Goal: Transaction & Acquisition: Purchase product/service

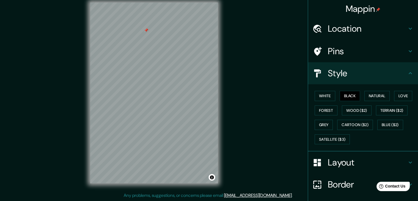
drag, startPoint x: 144, startPoint y: 18, endPoint x: 147, endPoint y: 31, distance: 13.1
click at [147, 31] on div at bounding box center [146, 30] width 4 height 4
click at [146, 29] on div at bounding box center [146, 30] width 4 height 4
click at [149, 25] on div at bounding box center [148, 27] width 4 height 4
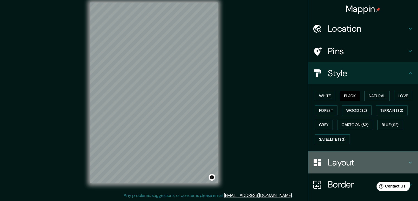
click at [407, 161] on icon at bounding box center [410, 162] width 7 height 7
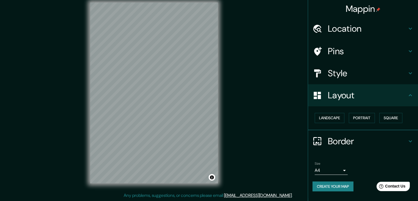
click at [344, 168] on body "Mappin Location Santander de Quilichao, Cauca, Colombia Pins Style Layout Lands…" at bounding box center [209, 94] width 418 height 201
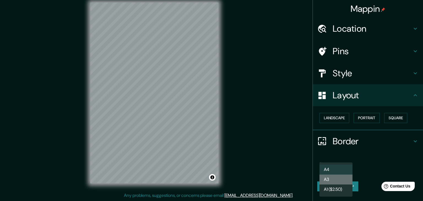
click at [339, 179] on li "A3" at bounding box center [335, 179] width 33 height 10
click at [345, 170] on body "Mappin Location Santander de Quilichao, Cauca, Colombia Pins Style Layout Lands…" at bounding box center [211, 94] width 423 height 201
click at [340, 178] on li "A3" at bounding box center [335, 179] width 33 height 10
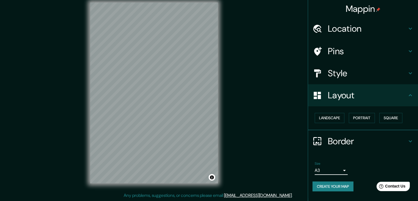
click at [343, 185] on button "Create your map" at bounding box center [333, 186] width 41 height 10
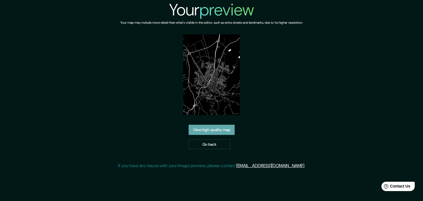
click at [213, 131] on link "View high quality map" at bounding box center [211, 130] width 46 height 10
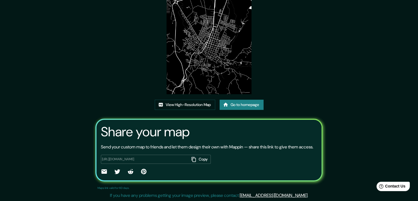
scroll to position [57, 0]
click at [200, 159] on button "Copy" at bounding box center [200, 159] width 21 height 9
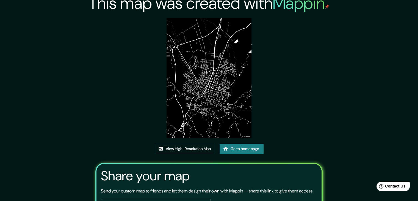
scroll to position [0, 0]
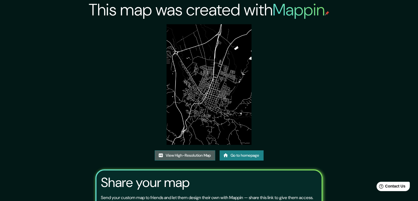
click at [198, 153] on link "View High-Resolution Map" at bounding box center [185, 155] width 61 height 10
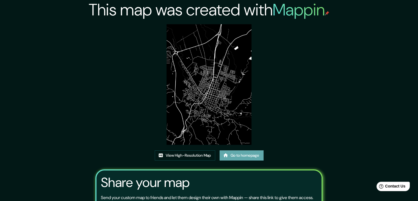
click at [249, 158] on link "Go to homepage" at bounding box center [242, 155] width 44 height 10
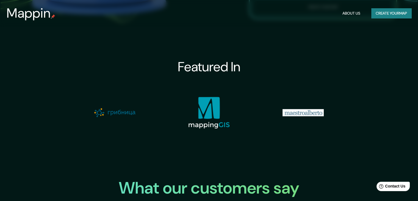
scroll to position [550, 0]
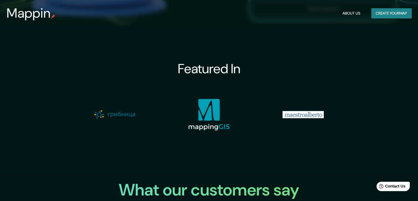
click at [110, 116] on img at bounding box center [114, 114] width 41 height 9
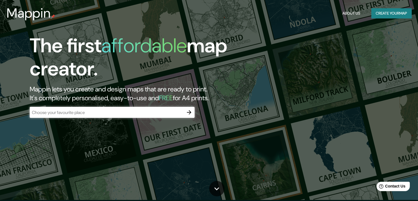
scroll to position [0, 0]
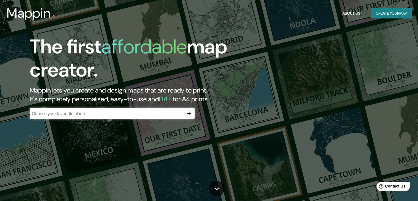
click at [348, 11] on button "About Us" at bounding box center [352, 13] width 22 height 10
click at [350, 13] on button "About Us" at bounding box center [352, 13] width 22 height 10
click at [377, 10] on button "Create your map" at bounding box center [392, 13] width 40 height 10
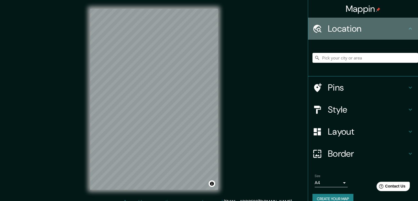
click at [407, 30] on icon at bounding box center [410, 28] width 7 height 7
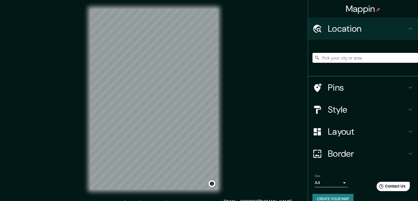
click at [409, 88] on icon at bounding box center [410, 87] width 7 height 7
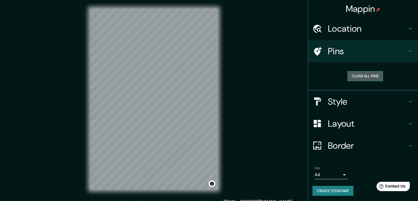
click at [370, 76] on button "Clear all pins" at bounding box center [366, 76] width 36 height 10
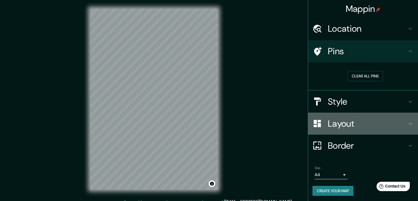
click at [409, 124] on icon at bounding box center [410, 123] width 7 height 7
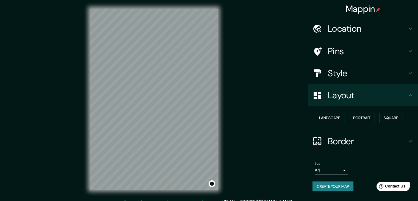
click at [413, 76] on icon at bounding box center [410, 73] width 7 height 7
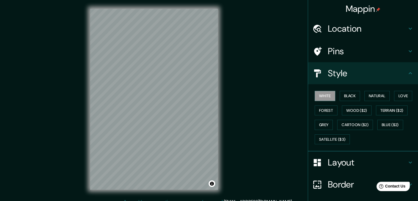
click at [351, 89] on div "White Black Natural Love Forest Wood ($2) Terrain ($2) Grey Cartoon ($2) Blue (…" at bounding box center [366, 118] width 106 height 58
click at [350, 94] on button "Black" at bounding box center [350, 96] width 21 height 10
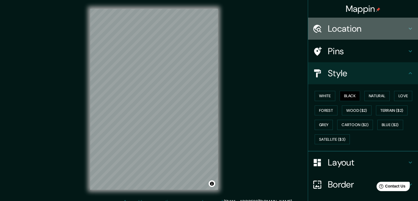
click at [376, 28] on h4 "Location" at bounding box center [367, 28] width 79 height 11
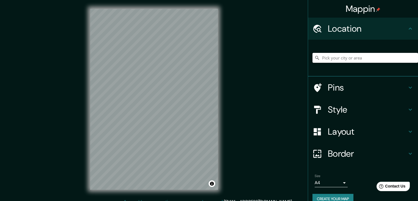
click at [329, 59] on input "Pick your city or area" at bounding box center [366, 58] width 106 height 10
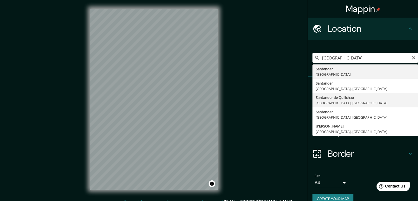
type input "Santander de Quilichao, [GEOGRAPHIC_DATA], [GEOGRAPHIC_DATA]"
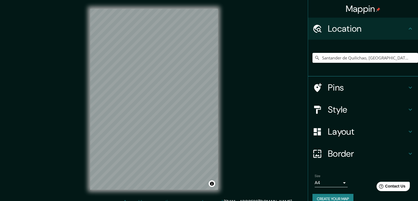
click at [68, 98] on div "Mappin Location Santander de Quilichao, Cauca, Colombia Pins Style Layout Borde…" at bounding box center [209, 103] width 418 height 207
click at [222, 127] on div "© Mapbox © OpenStreetMap Improve this map" at bounding box center [154, 99] width 146 height 198
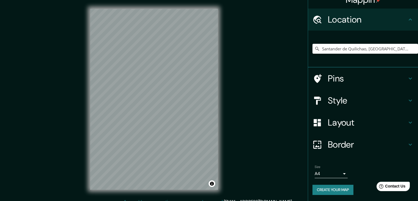
scroll to position [9, 0]
click at [339, 191] on button "Create your map" at bounding box center [333, 189] width 41 height 10
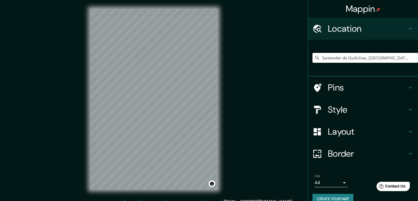
click at [356, 58] on input "Santander de Quilichao, [GEOGRAPHIC_DATA], [GEOGRAPHIC_DATA]" at bounding box center [366, 58] width 106 height 10
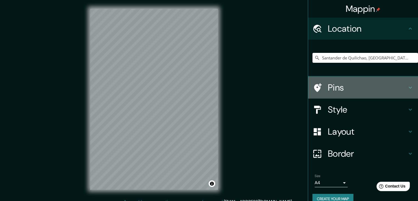
click at [371, 82] on h4 "Pins" at bounding box center [367, 87] width 79 height 11
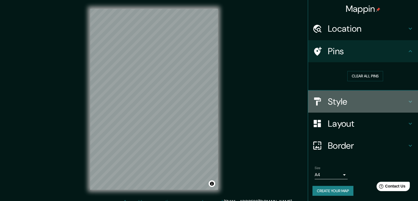
click at [345, 98] on h4 "Style" at bounding box center [367, 101] width 79 height 11
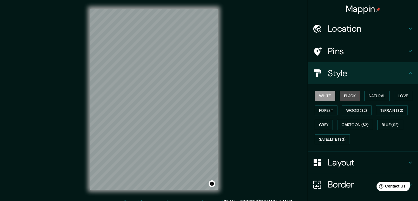
click at [351, 96] on button "Black" at bounding box center [350, 96] width 21 height 10
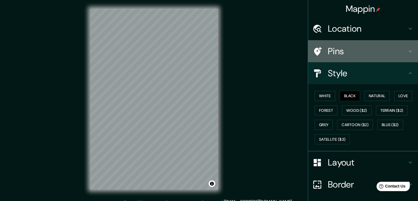
click at [358, 55] on h4 "Pins" at bounding box center [367, 51] width 79 height 11
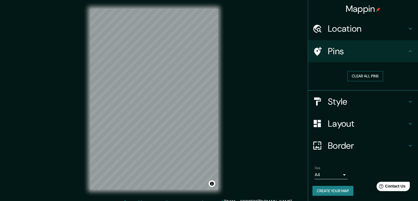
click at [359, 74] on button "Clear all pins" at bounding box center [366, 76] width 36 height 10
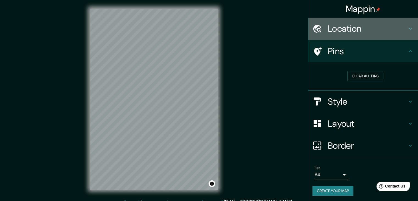
click at [347, 29] on h4 "Location" at bounding box center [367, 28] width 79 height 11
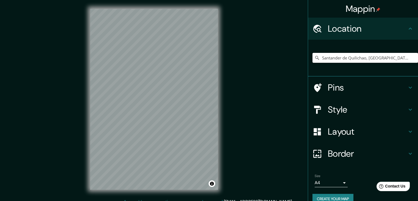
click at [339, 56] on input "Santander de Quilichao, [GEOGRAPHIC_DATA], [GEOGRAPHIC_DATA]" at bounding box center [366, 58] width 106 height 10
click at [395, 62] on input "Santander de Quilichao, [GEOGRAPHIC_DATA], [GEOGRAPHIC_DATA]" at bounding box center [366, 58] width 106 height 10
click at [397, 61] on input "Santander de Quilichao, [GEOGRAPHIC_DATA], [GEOGRAPHIC_DATA]" at bounding box center [366, 58] width 106 height 10
click at [401, 55] on input "Santander de Quilichao, [GEOGRAPHIC_DATA], [GEOGRAPHIC_DATA]" at bounding box center [366, 58] width 106 height 10
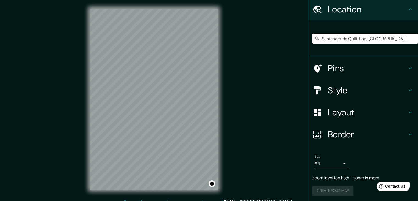
scroll to position [20, 0]
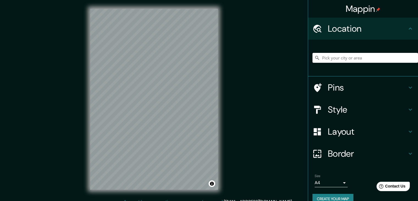
click at [358, 55] on input "Pick your city or area" at bounding box center [366, 58] width 106 height 10
click at [356, 59] on input "Pick your city or area" at bounding box center [366, 58] width 106 height 10
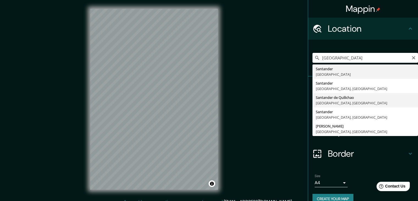
type input "Santander de Quilichao, [GEOGRAPHIC_DATA], [GEOGRAPHIC_DATA]"
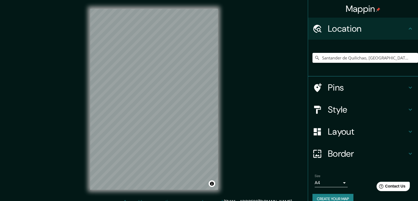
click at [383, 109] on h4 "Style" at bounding box center [367, 109] width 79 height 11
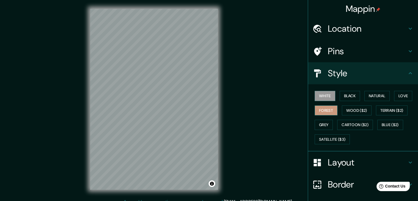
click at [327, 110] on button "Forest" at bounding box center [326, 110] width 23 height 10
click at [370, 94] on button "Natural" at bounding box center [377, 96] width 25 height 10
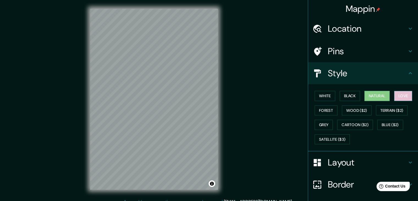
click at [397, 97] on button "Love" at bounding box center [403, 96] width 18 height 10
click at [323, 113] on button "Forest" at bounding box center [326, 110] width 23 height 10
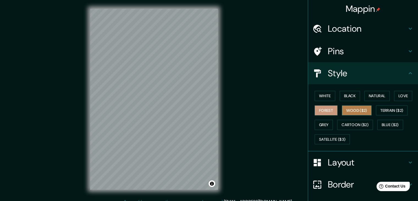
click at [345, 111] on button "Wood ($2)" at bounding box center [357, 110] width 30 height 10
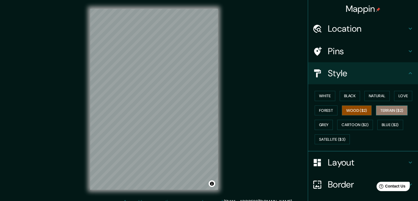
click at [387, 114] on button "Terrain ($2)" at bounding box center [392, 110] width 32 height 10
click at [324, 128] on button "Grey" at bounding box center [324, 125] width 18 height 10
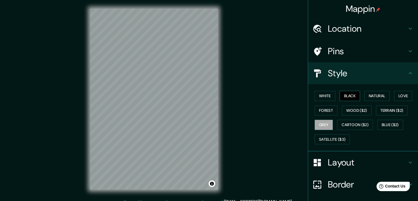
click at [353, 99] on button "Black" at bounding box center [350, 96] width 21 height 10
click at [345, 98] on button "Black" at bounding box center [350, 96] width 21 height 10
click at [379, 47] on h4 "Pins" at bounding box center [367, 51] width 79 height 11
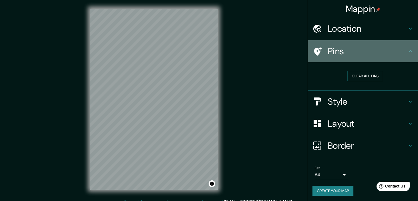
click at [379, 47] on h4 "Pins" at bounding box center [367, 51] width 79 height 11
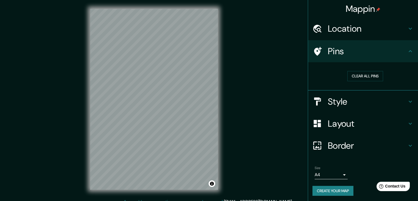
click at [408, 52] on icon at bounding box center [410, 51] width 7 height 7
click at [388, 102] on h4 "Style" at bounding box center [367, 101] width 79 height 11
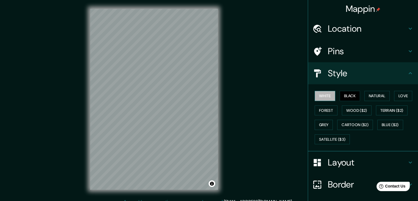
click at [321, 95] on button "White" at bounding box center [325, 96] width 21 height 10
click at [340, 96] on button "Black" at bounding box center [350, 96] width 21 height 10
click at [375, 98] on button "Natural" at bounding box center [377, 96] width 25 height 10
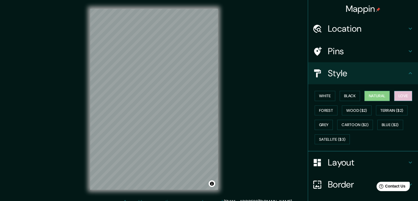
click at [401, 96] on button "Love" at bounding box center [403, 96] width 18 height 10
click at [363, 111] on button "Wood ($2)" at bounding box center [357, 110] width 30 height 10
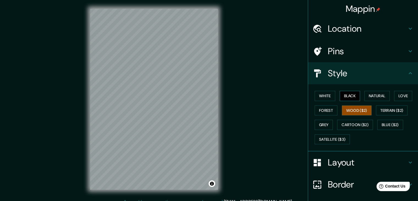
click at [345, 97] on button "Black" at bounding box center [350, 96] width 21 height 10
click at [319, 96] on button "White" at bounding box center [325, 96] width 21 height 10
click at [345, 93] on button "Black" at bounding box center [350, 96] width 21 height 10
click at [242, 108] on div "Mappin Location [GEOGRAPHIC_DATA], [GEOGRAPHIC_DATA], [GEOGRAPHIC_DATA] Pins St…" at bounding box center [209, 103] width 418 height 207
click at [223, 107] on div "© Mapbox © OpenStreetMap Improve this map" at bounding box center [154, 99] width 146 height 198
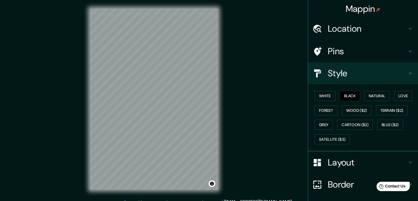
click at [135, 201] on html "Mappin Location [GEOGRAPHIC_DATA], [GEOGRAPHIC_DATA], [GEOGRAPHIC_DATA] Pins St…" at bounding box center [209, 100] width 418 height 201
click at [80, 116] on div "Mappin Location [GEOGRAPHIC_DATA], [GEOGRAPHIC_DATA], [GEOGRAPHIC_DATA] Pins St…" at bounding box center [209, 103] width 418 height 207
